Goal: Navigation & Orientation: Find specific page/section

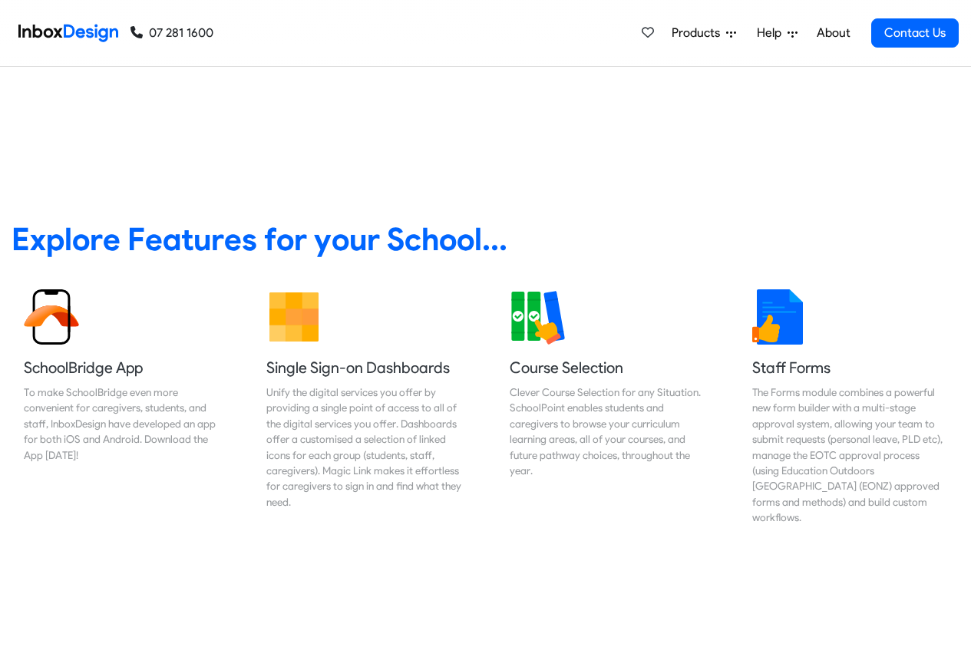
scroll to position [553, 0]
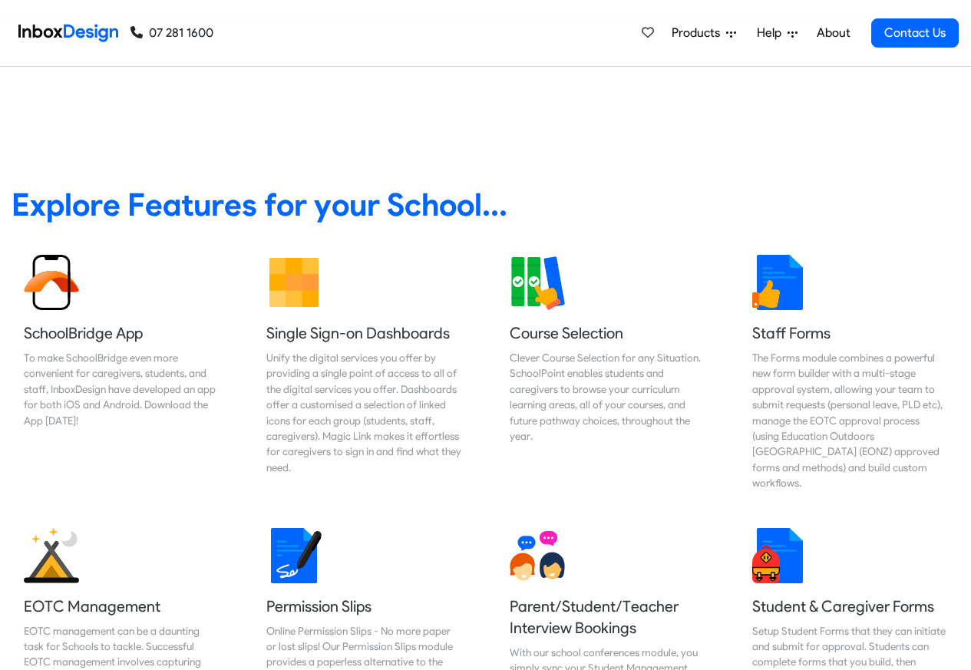
click at [834, 33] on link "About" at bounding box center [833, 33] width 42 height 31
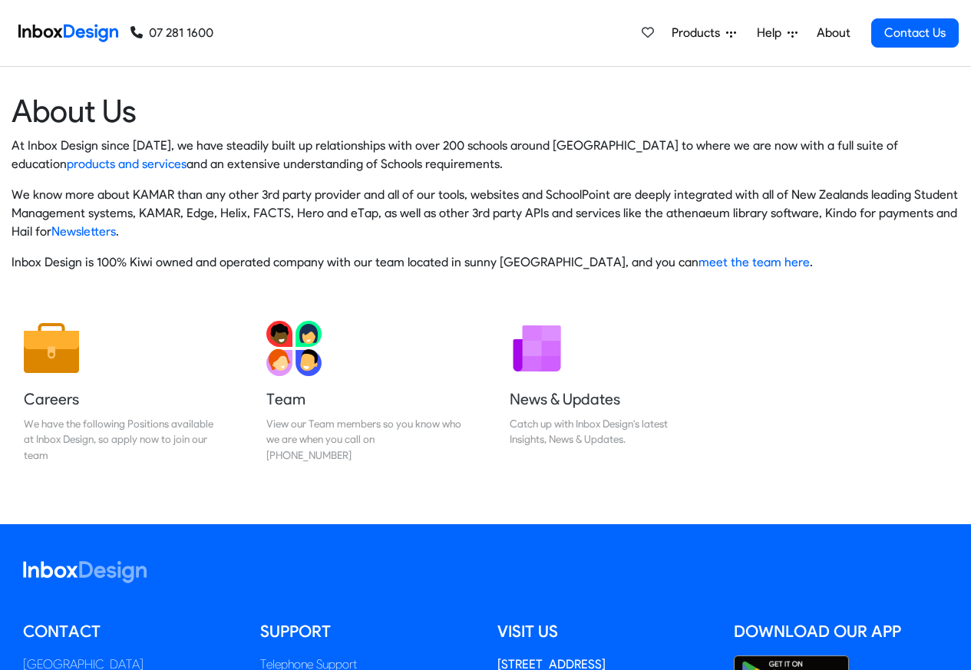
click at [69, 31] on img at bounding box center [68, 33] width 100 height 31
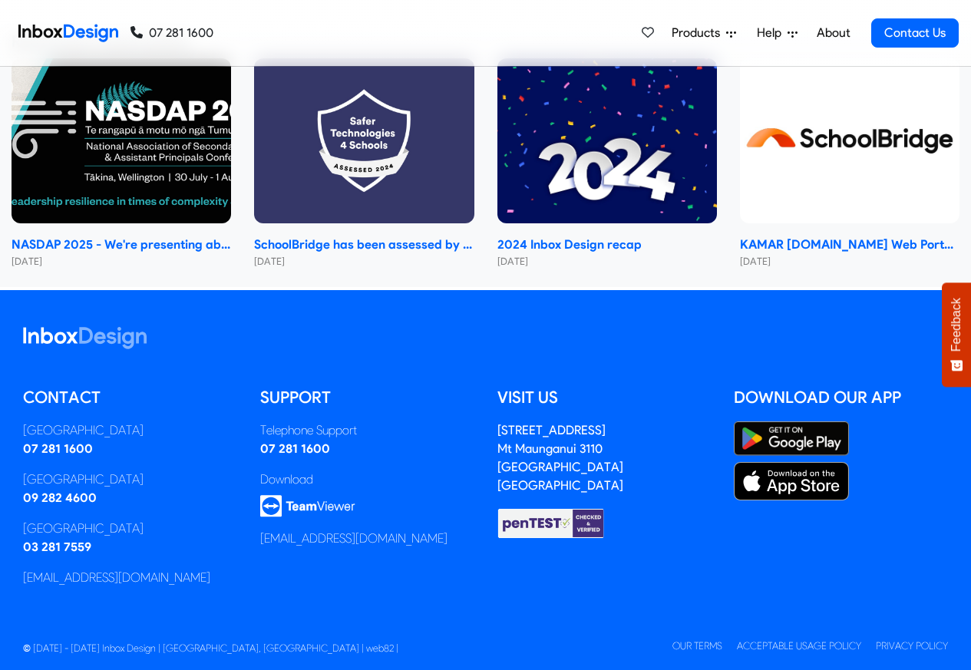
scroll to position [1102, 0]
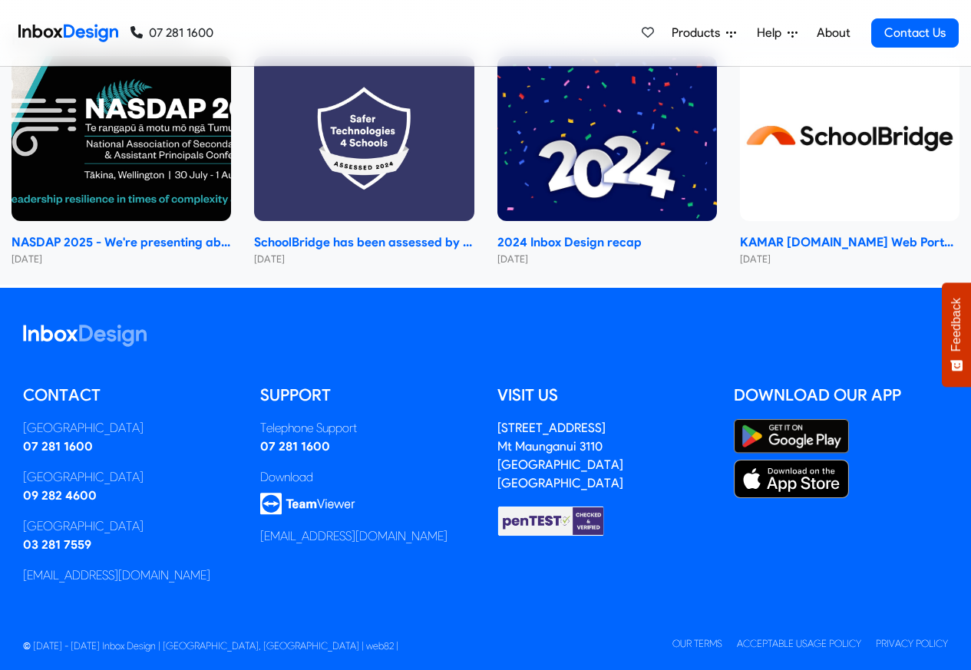
click at [69, 31] on img at bounding box center [68, 33] width 100 height 31
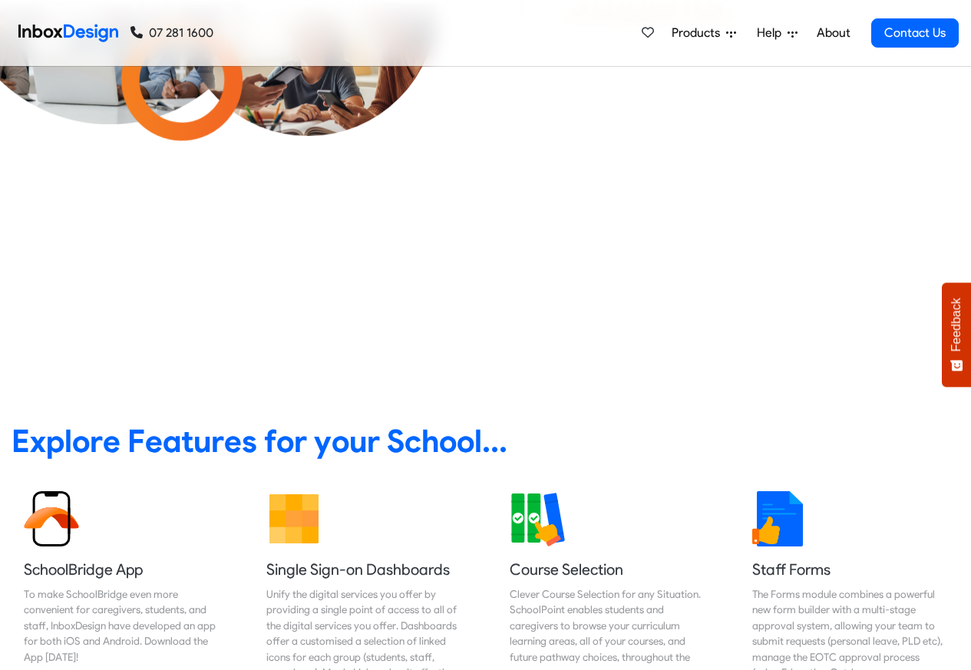
scroll to position [184, 0]
